Goal: Entertainment & Leisure: Consume media (video, audio)

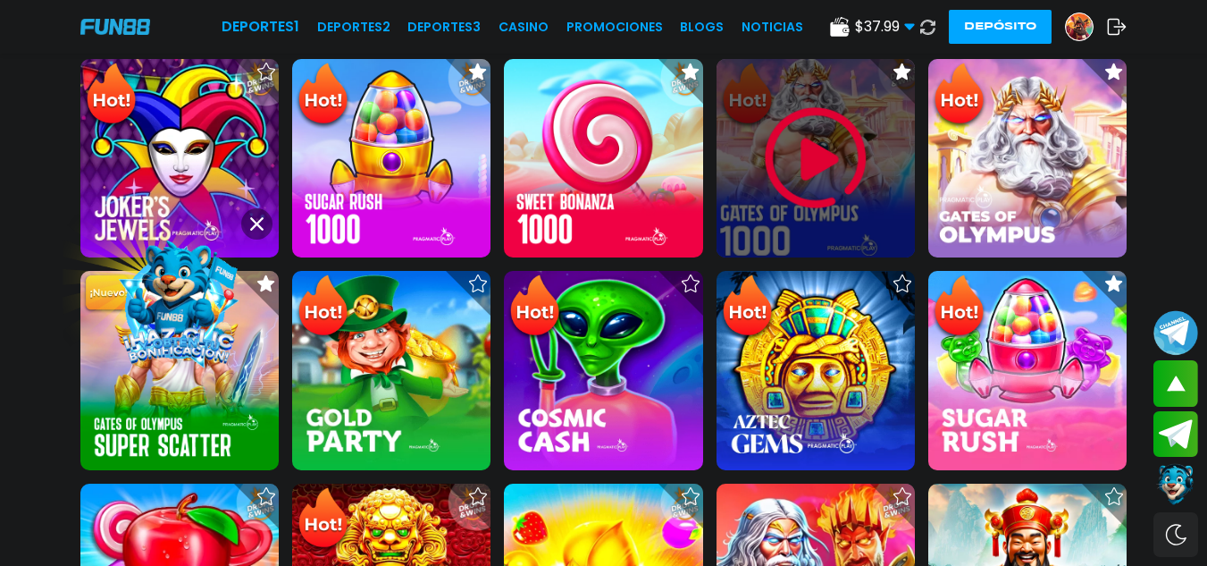
scroll to position [536, 0]
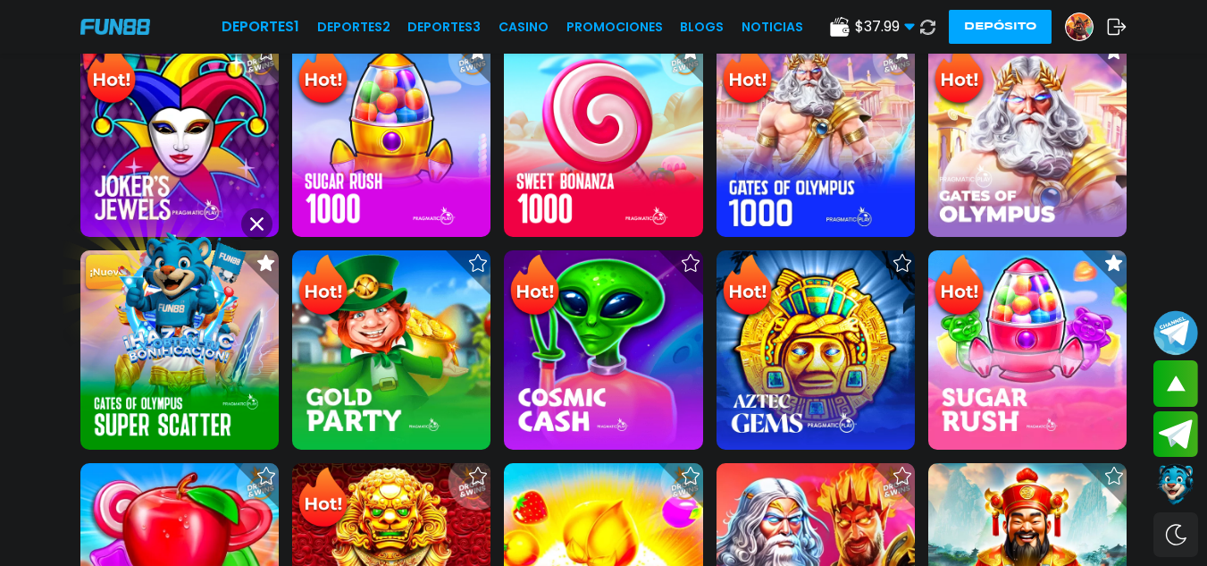
click at [262, 225] on icon at bounding box center [256, 223] width 13 height 13
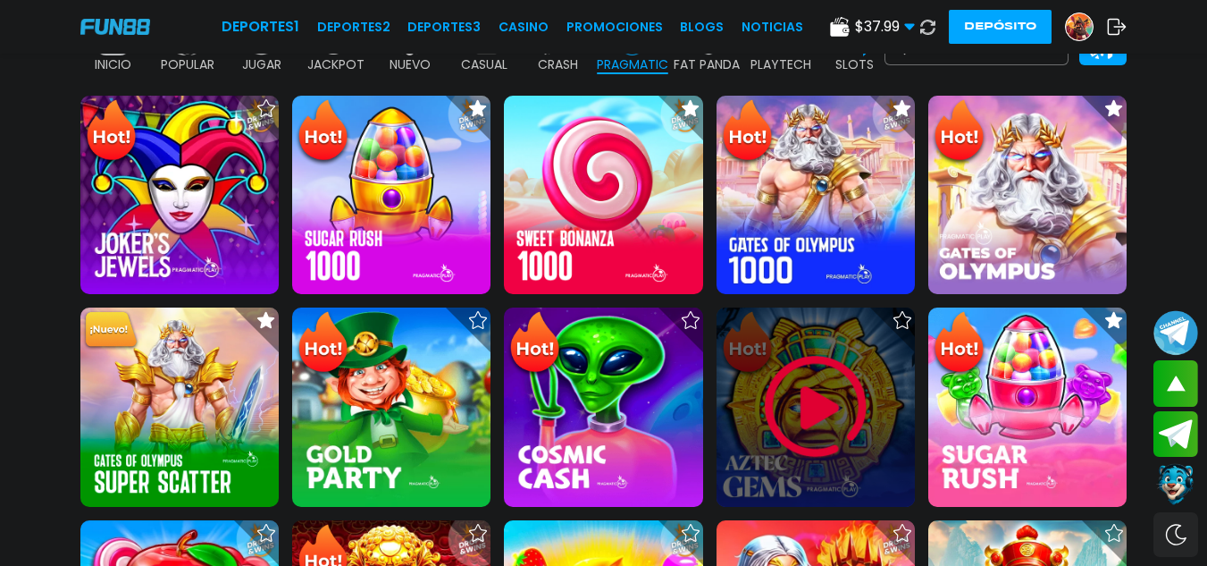
scroll to position [447, 0]
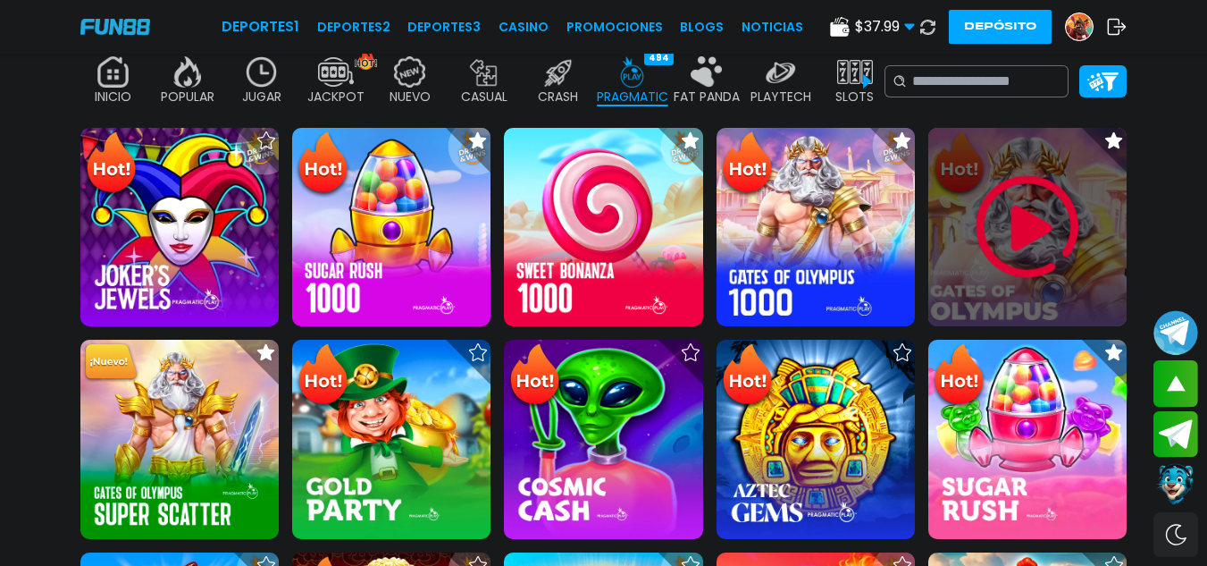
click at [1025, 254] on img at bounding box center [1027, 226] width 107 height 107
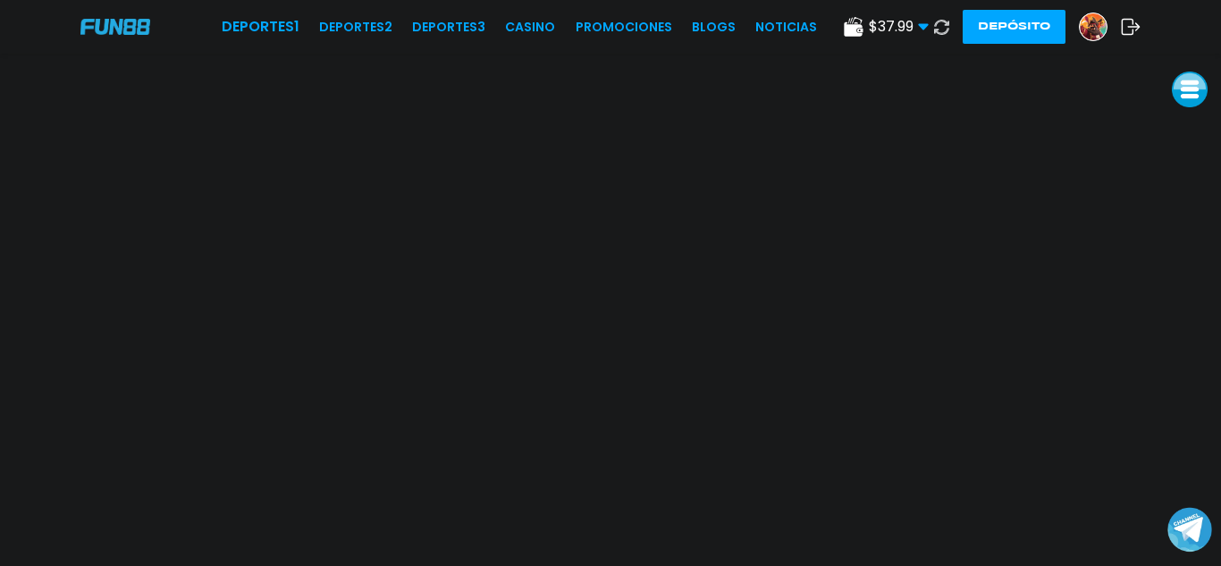
click at [938, 27] on icon at bounding box center [941, 27] width 15 height 15
click at [539, 18] on link "CASINO" at bounding box center [533, 27] width 50 height 19
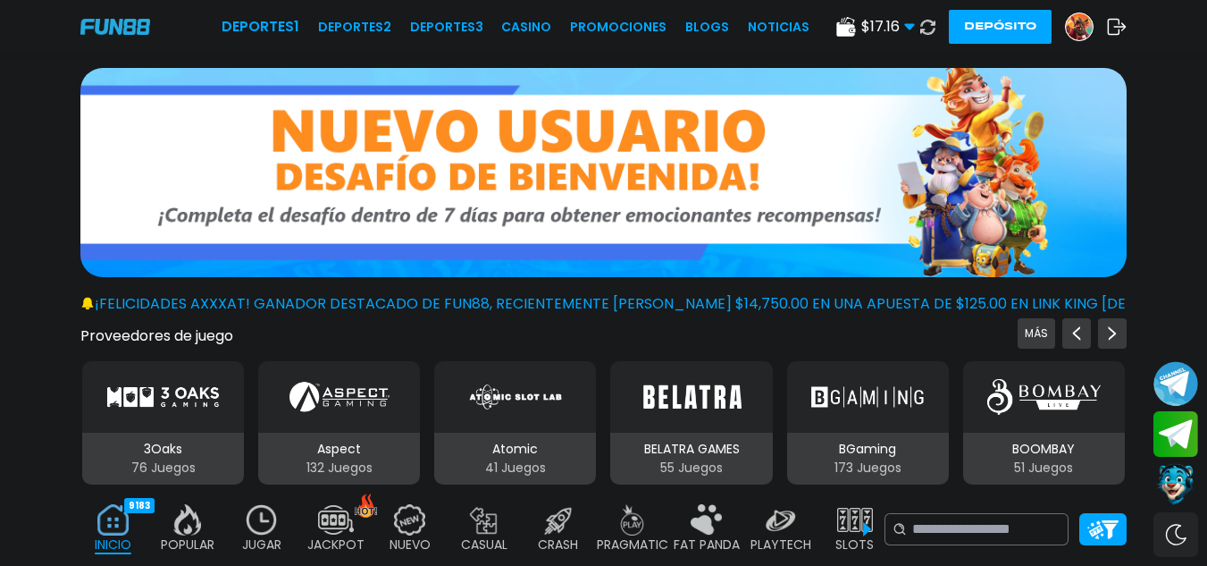
click at [925, 21] on icon at bounding box center [927, 27] width 15 height 15
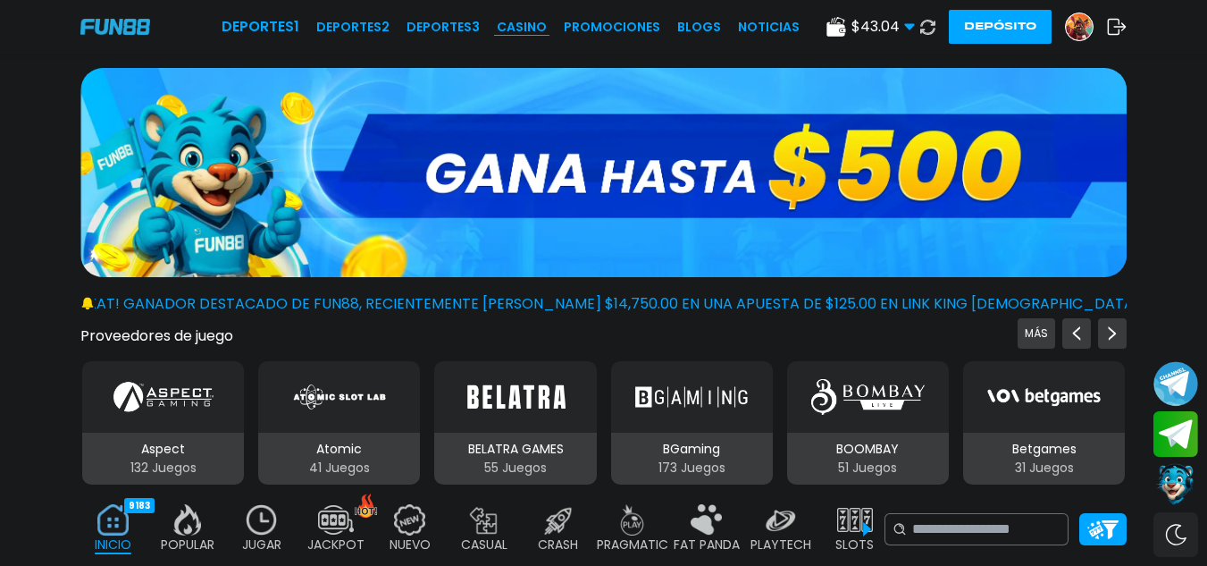
click at [520, 23] on link "CASINO" at bounding box center [522, 27] width 50 height 19
click at [542, 27] on link "CASINO" at bounding box center [522, 27] width 50 height 19
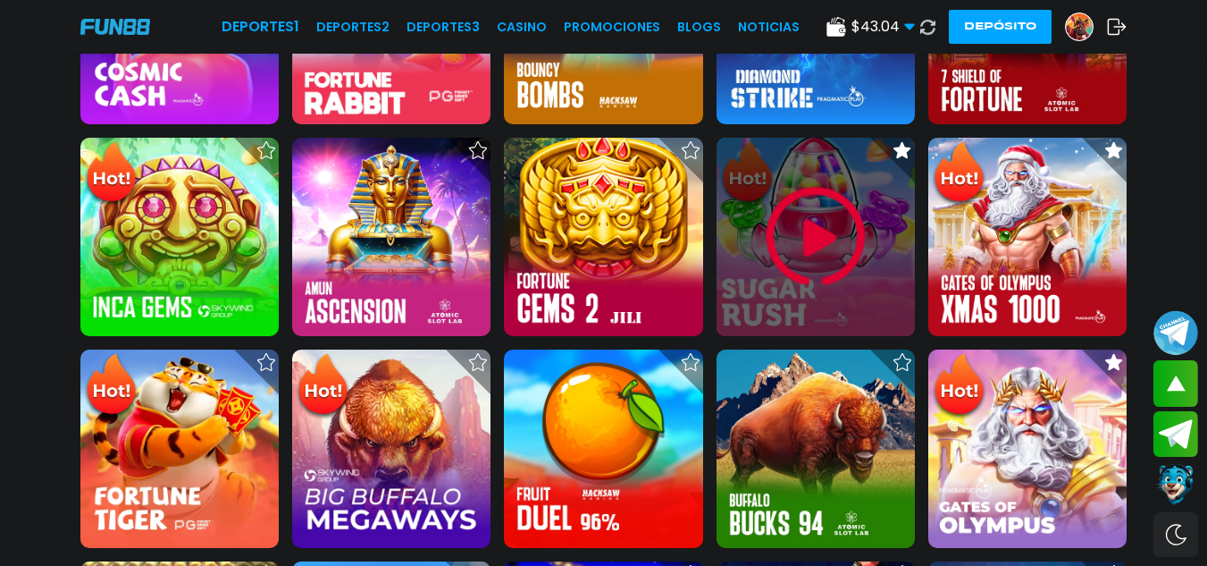
scroll to position [894, 0]
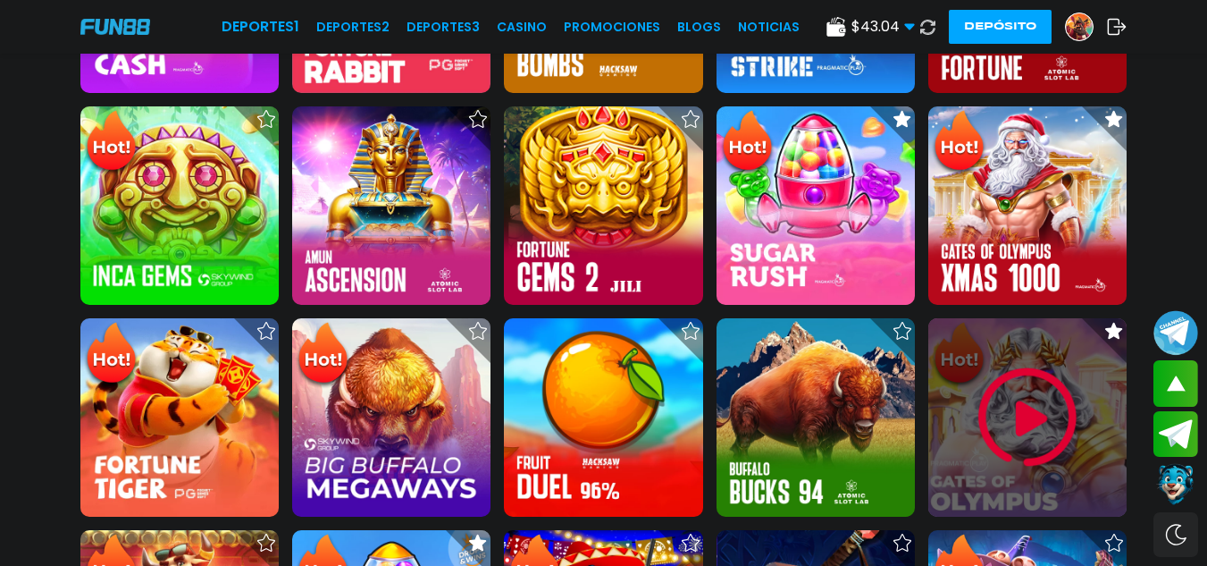
click at [1014, 427] on img at bounding box center [1027, 417] width 107 height 107
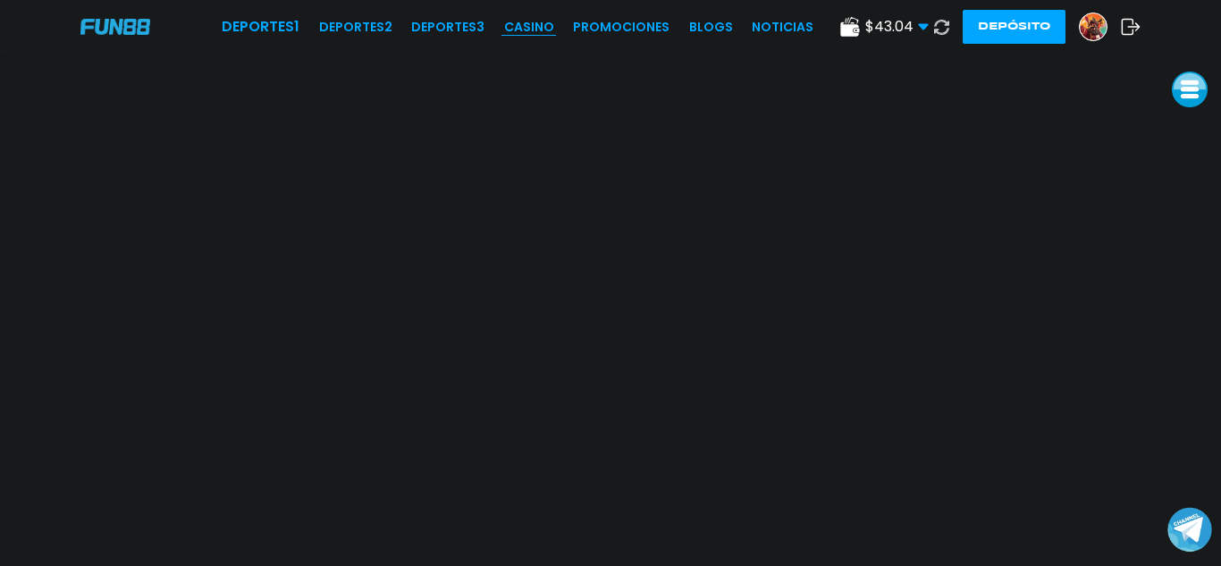
click at [542, 34] on link "CASINO" at bounding box center [529, 27] width 50 height 19
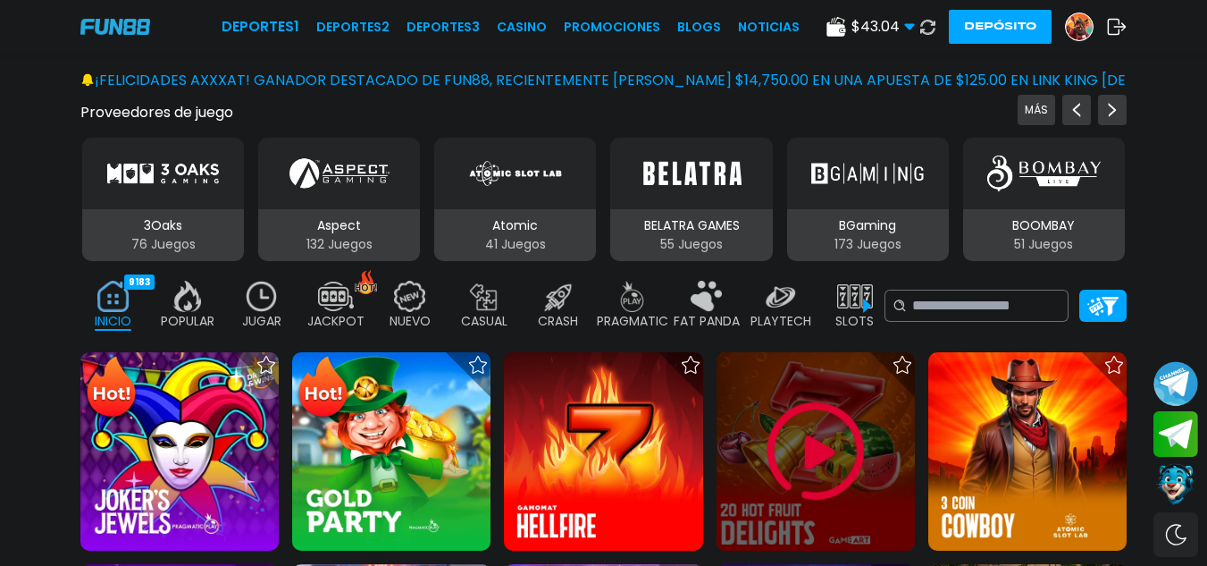
scroll to position [357, 0]
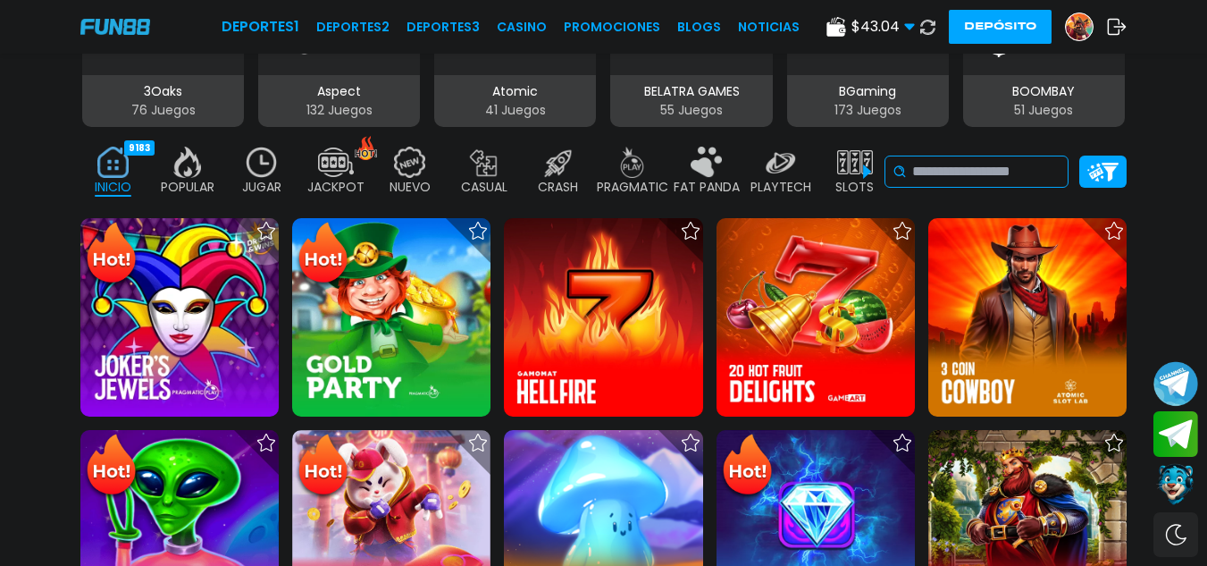
click at [995, 176] on input at bounding box center [986, 171] width 148 height 21
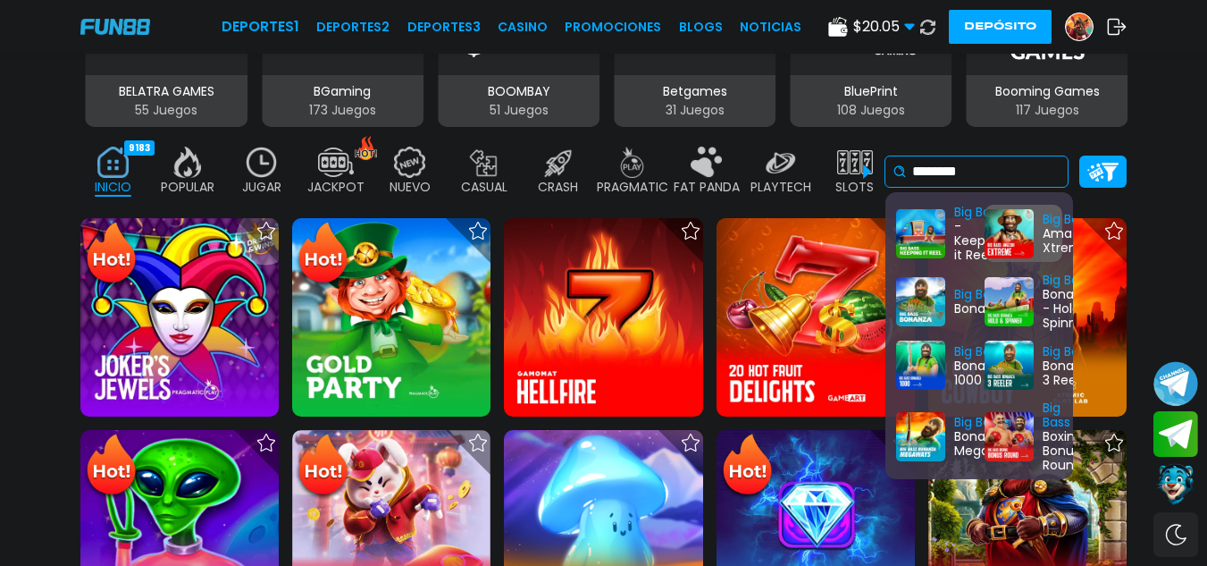
type input "********"
click at [1042, 229] on div "Big Bass Amazon Xtreme" at bounding box center [1024, 233] width 78 height 57
